Goal: Navigation & Orientation: Find specific page/section

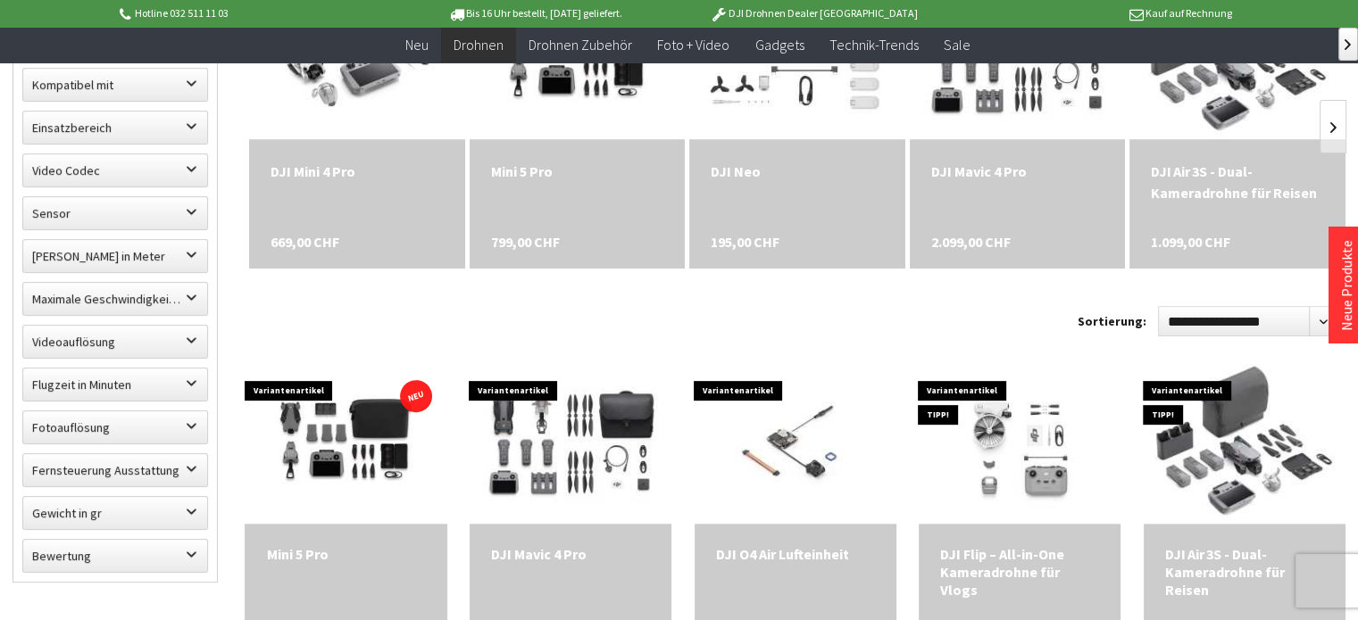
scroll to position [982, 0]
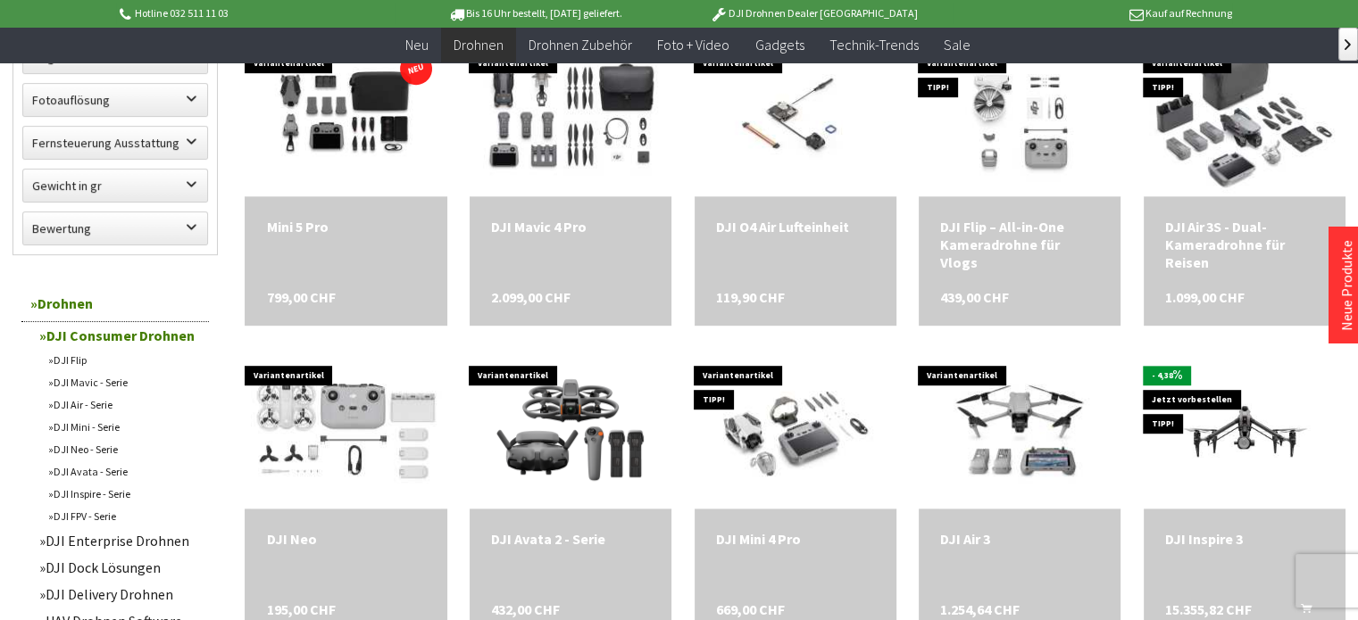
scroll to position [1309, 0]
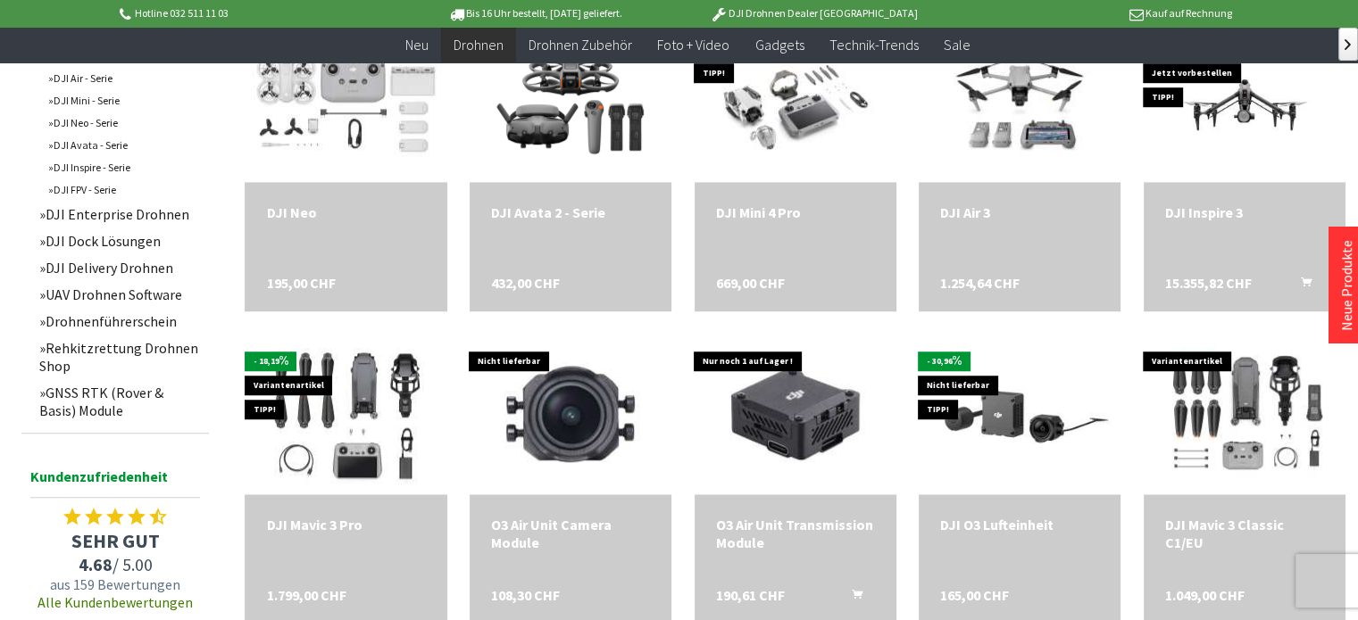
scroll to position [982, 0]
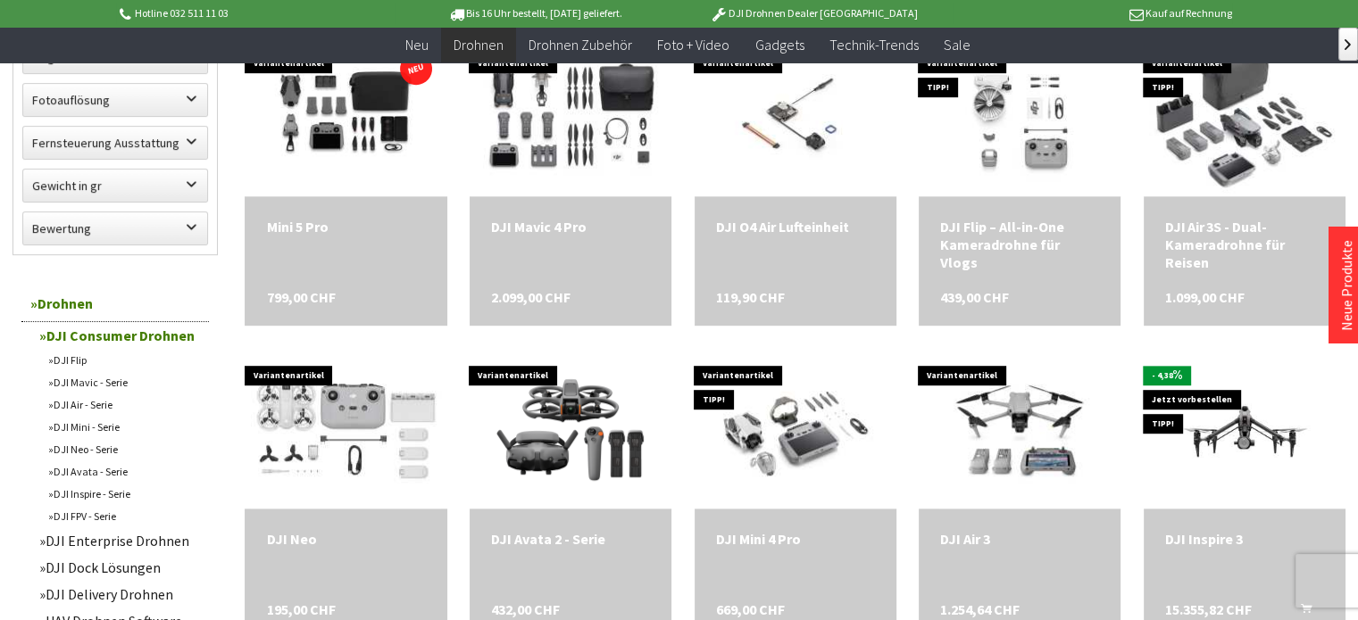
click at [102, 423] on link "DJI Mini - Serie" at bounding box center [124, 427] width 170 height 22
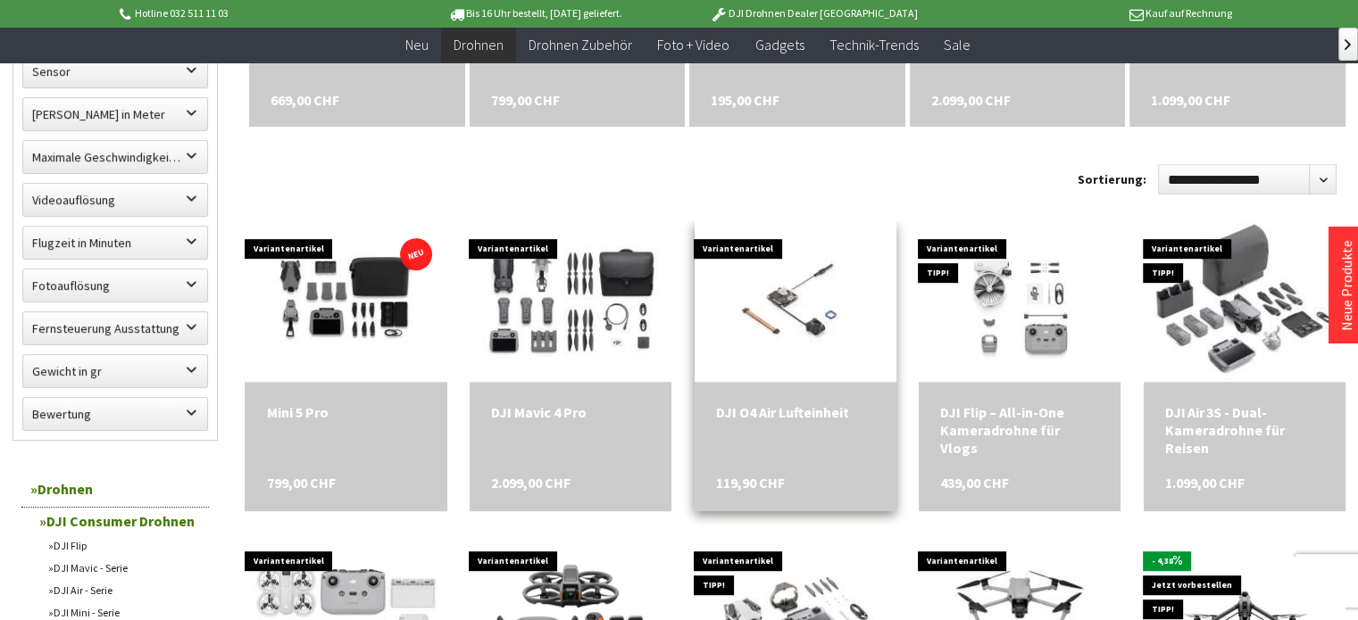
scroll to position [0, 0]
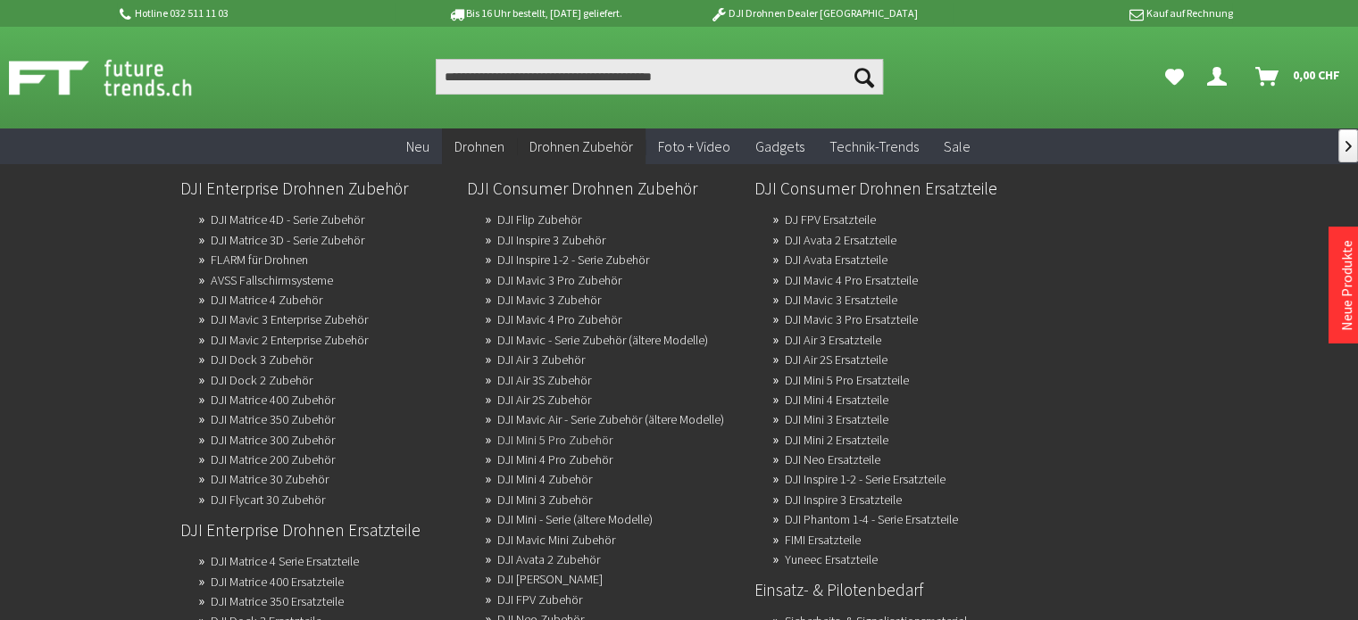
click at [586, 442] on link "DJI Mini 5 Pro Zubehör" at bounding box center [554, 440] width 115 height 25
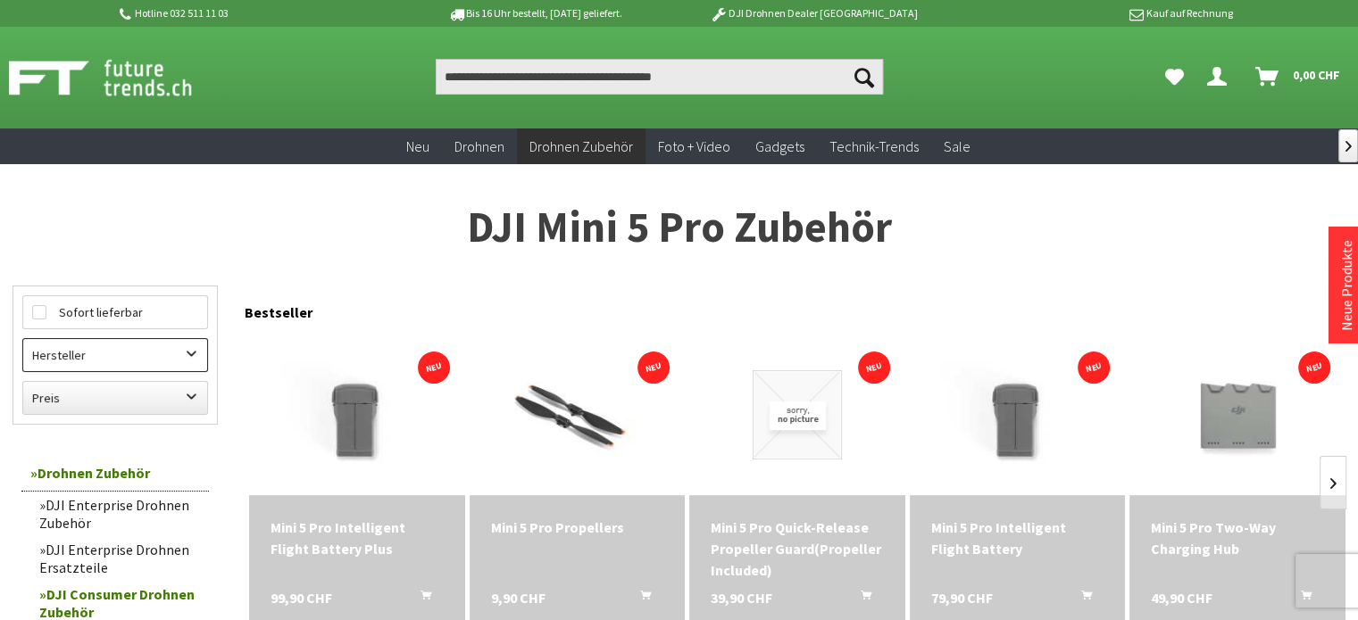
click at [192, 347] on label "Hersteller" at bounding box center [115, 355] width 184 height 32
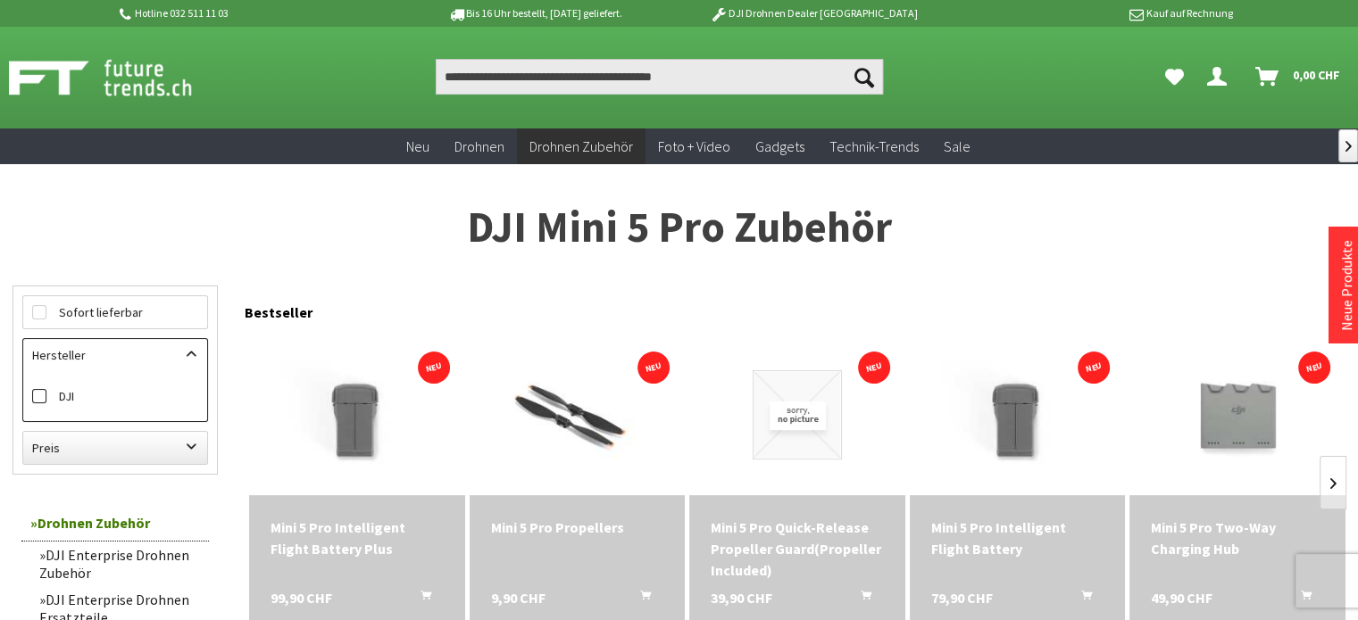
click at [104, 386] on label "DJI" at bounding box center [115, 396] width 166 height 23
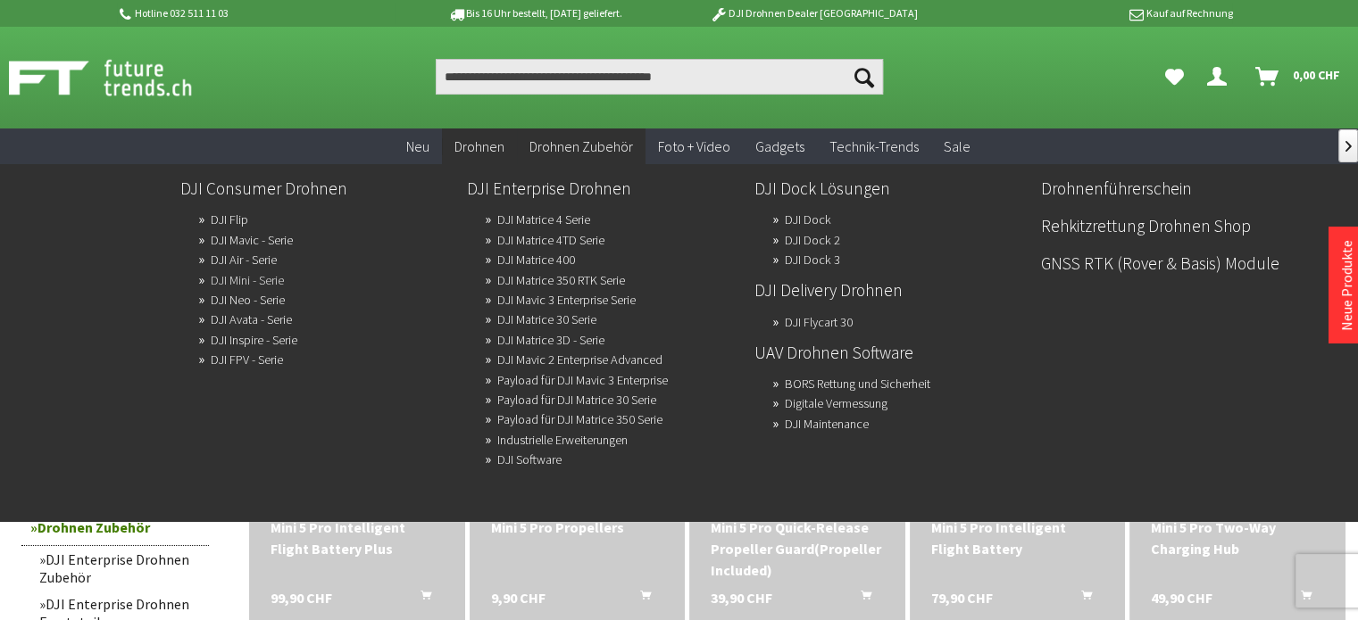
click at [282, 281] on link "DJI Mini - Serie" at bounding box center [247, 280] width 73 height 25
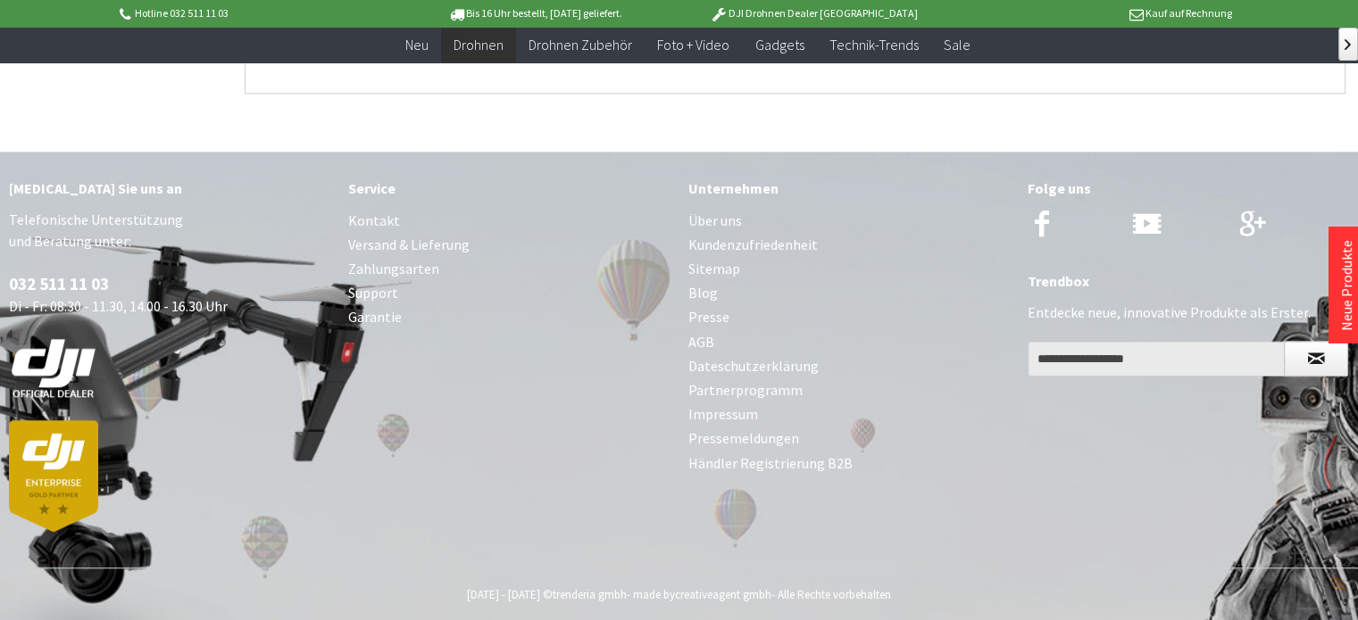
scroll to position [1895, 0]
